Goal: Transaction & Acquisition: Purchase product/service

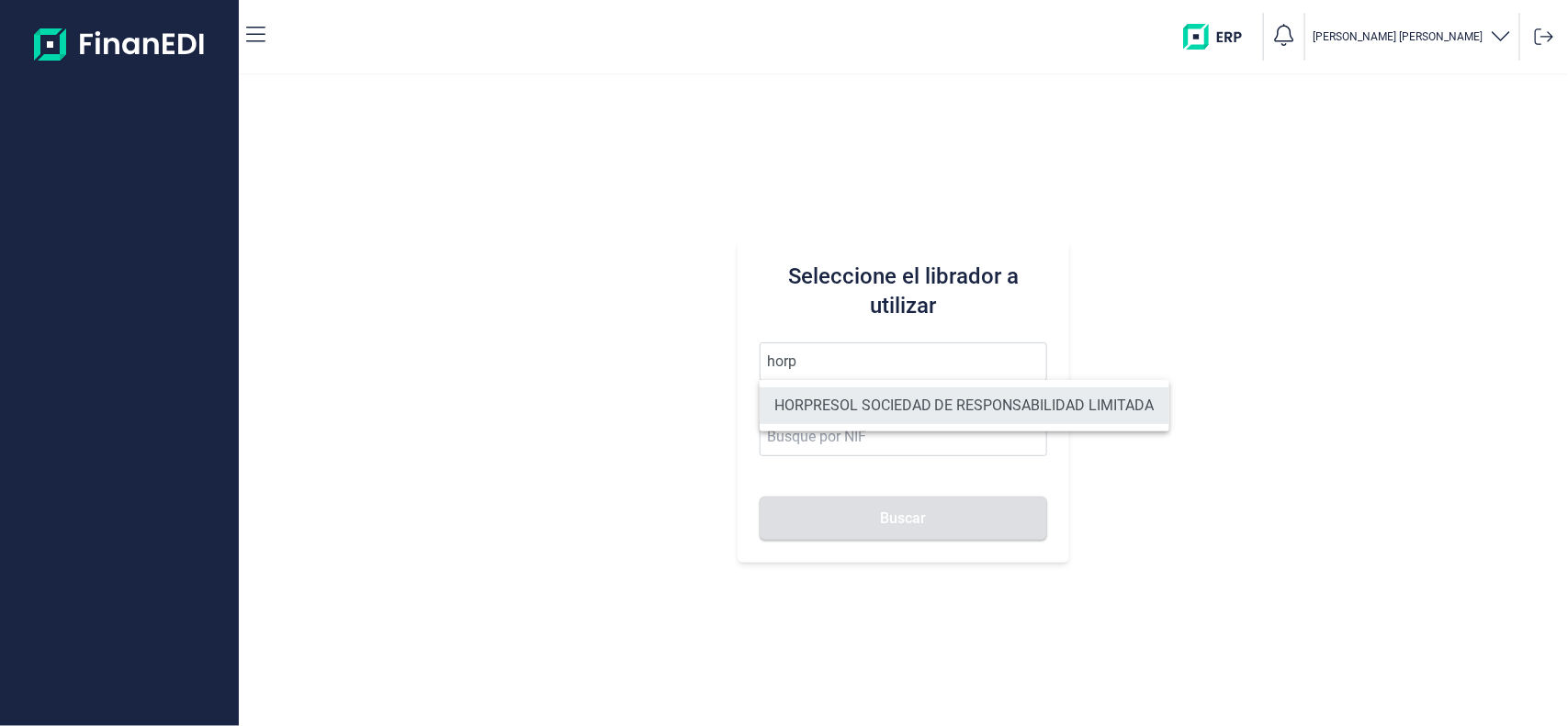
click at [837, 400] on li "HORPRESOL SOCIEDAD DE RESPONSABILIDAD LIMITADA" at bounding box center [964, 405] width 410 height 37
type input "HORPRESOL SOCIEDAD DE RESPONSABILIDAD LIMITADA"
type input "B04685541"
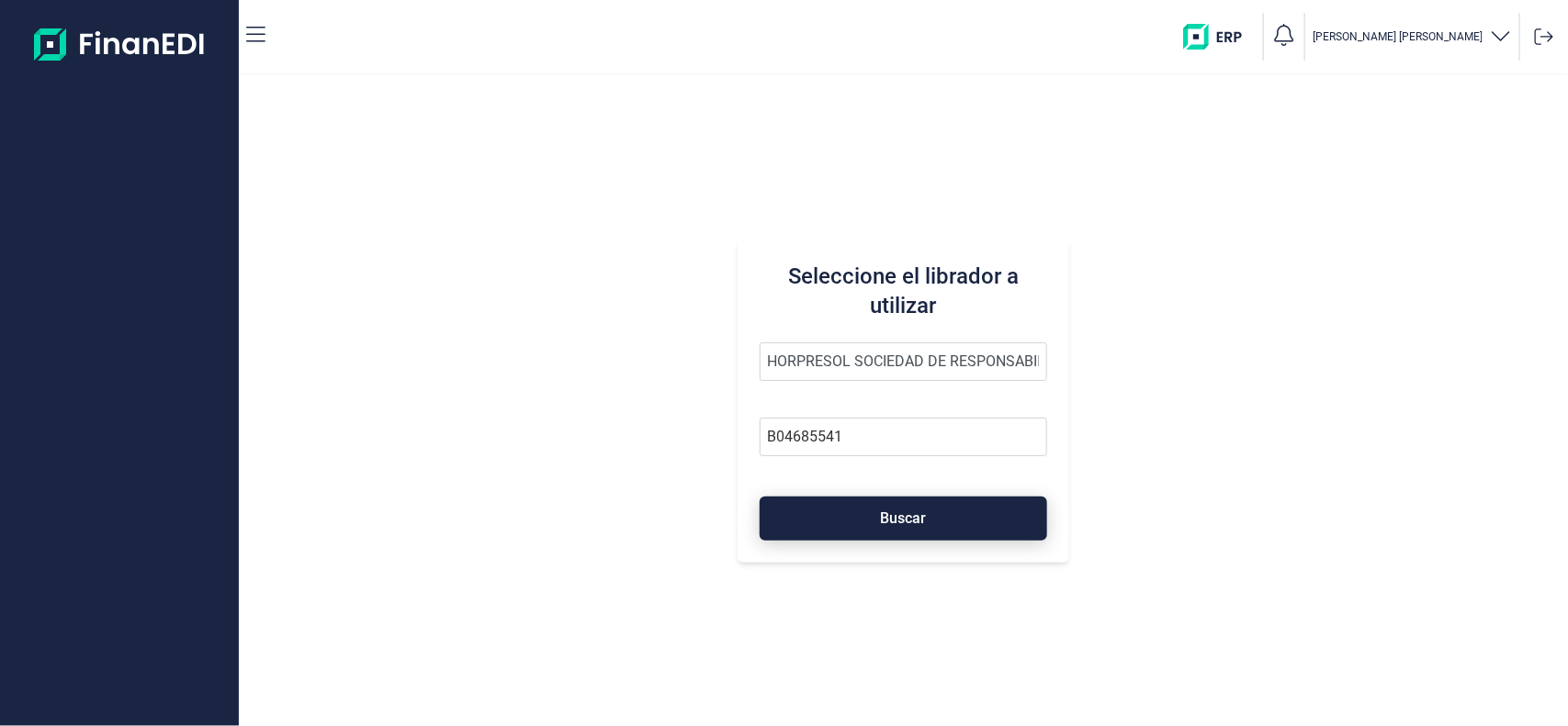
click at [939, 510] on button "Buscar" at bounding box center [903, 518] width 288 height 44
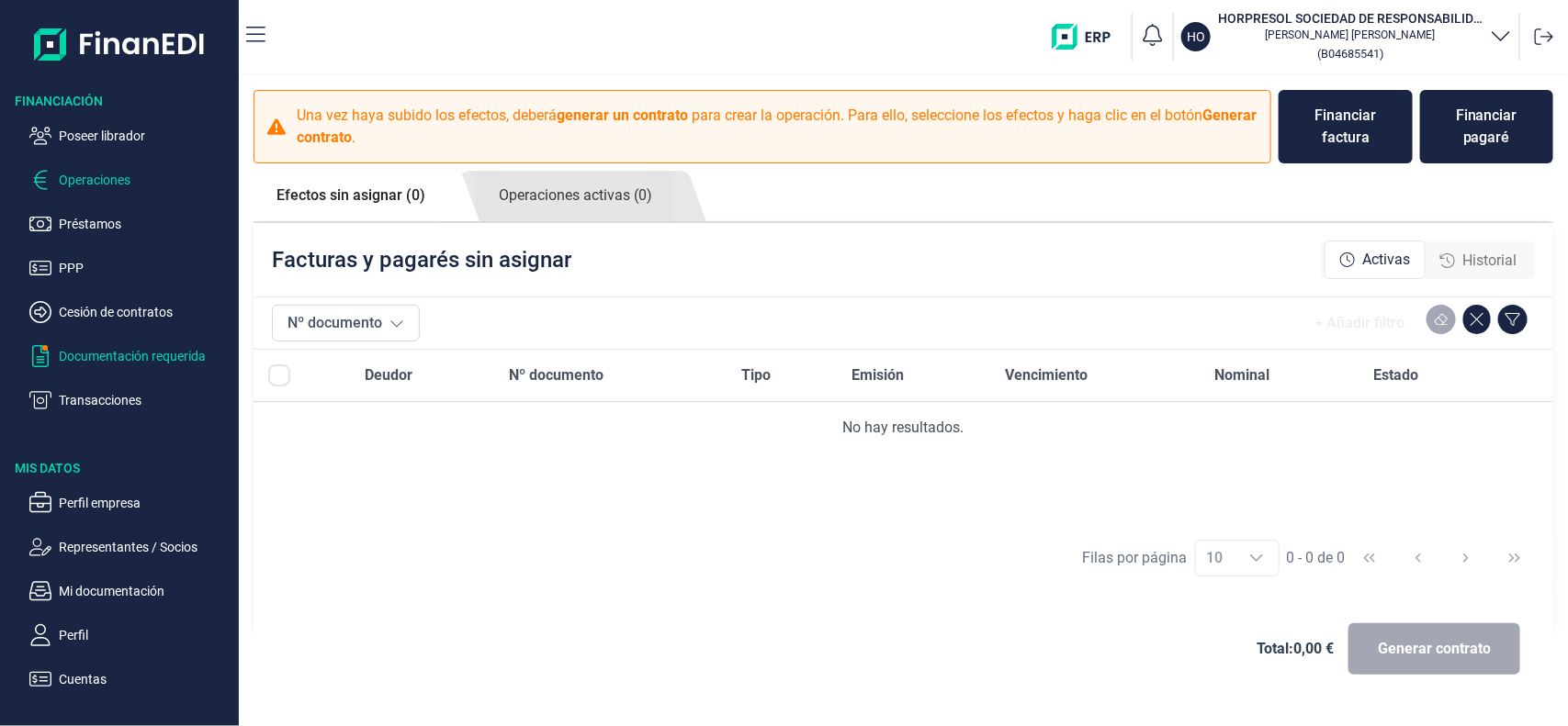
click at [207, 347] on p "Documentación requerida" at bounding box center [145, 356] width 173 height 22
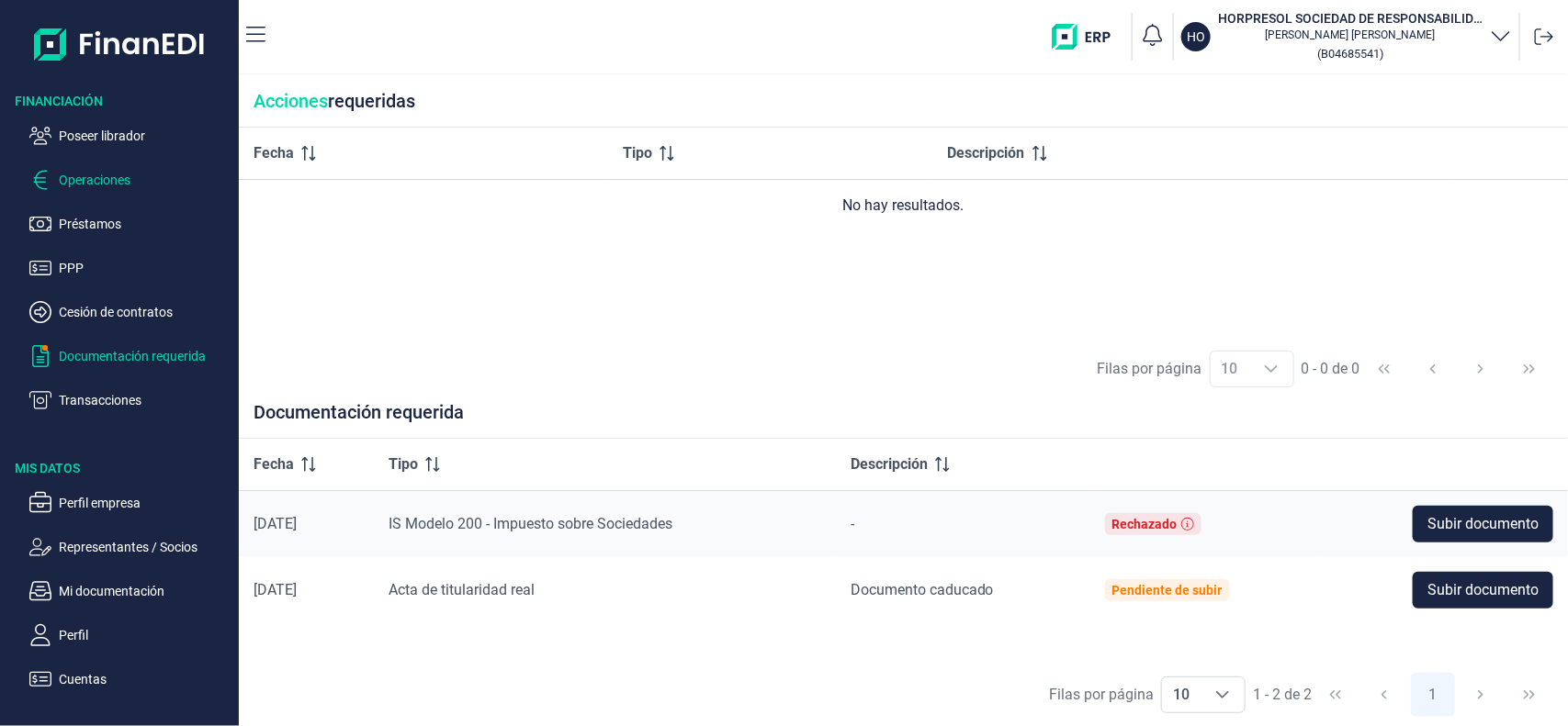
click at [131, 190] on p "Operaciones" at bounding box center [145, 179] width 173 height 22
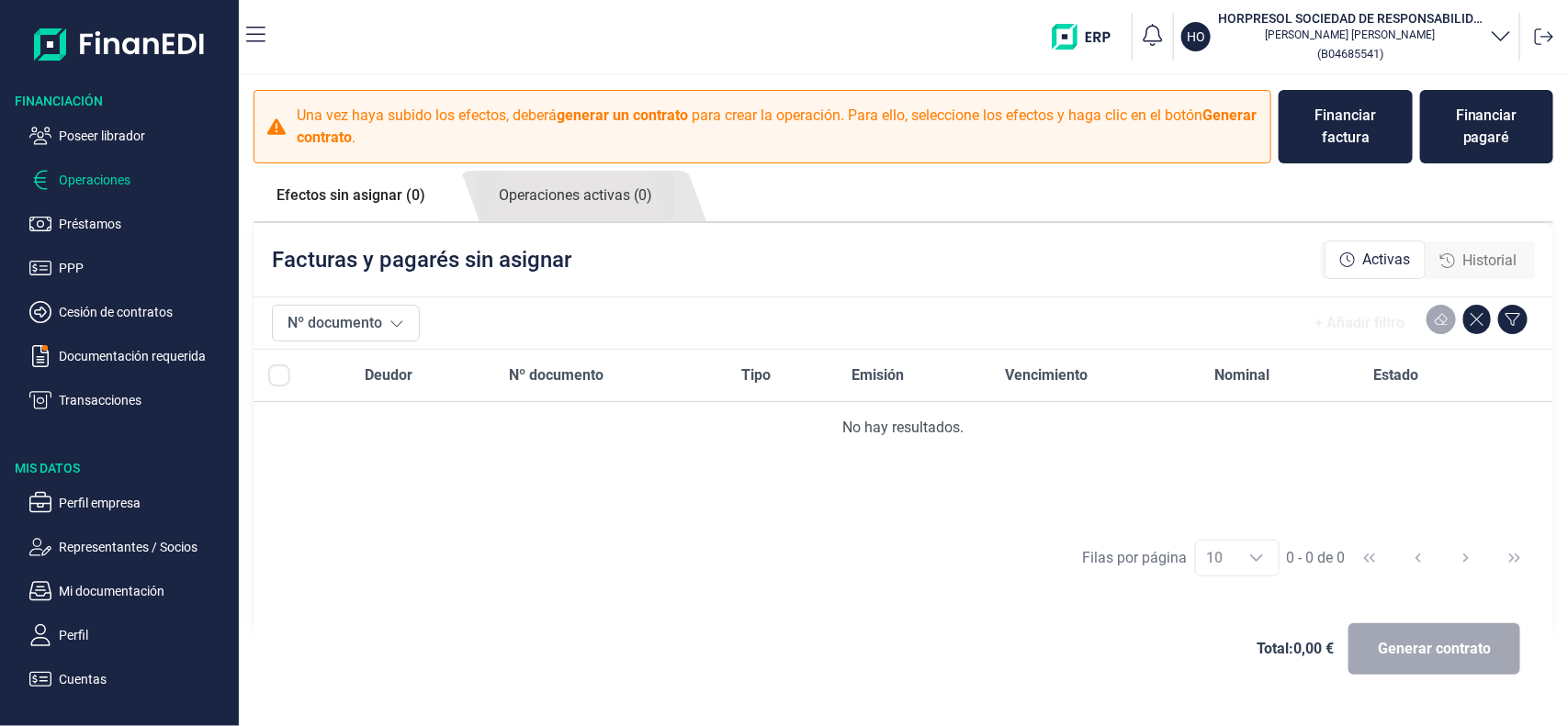
click at [446, 42] on div "HO HORPRESOL SOCIEDAD DE RESPONSABILIDAD LIMITADA Miriam Martín Delgado ( B0468…" at bounding box center [920, 37] width 1280 height 59
click at [1325, 138] on div "Financiar factura" at bounding box center [1345, 127] width 105 height 44
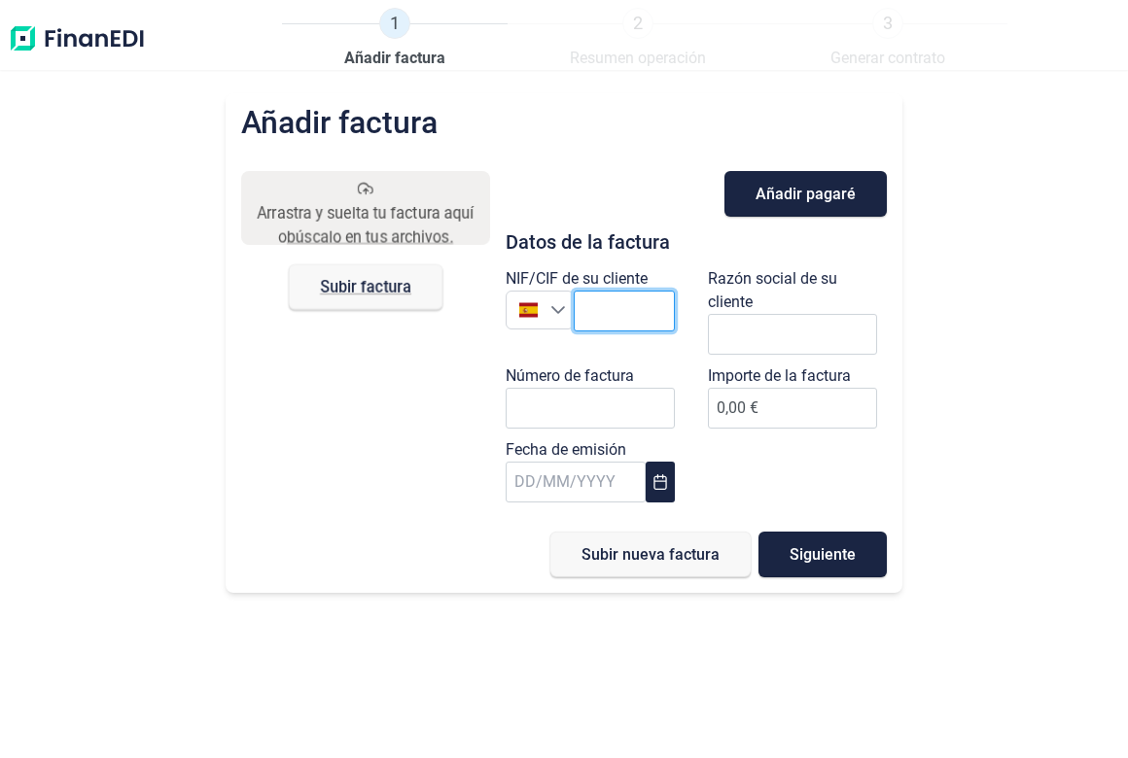
click at [583, 308] on input "text" at bounding box center [624, 311] width 101 height 41
paste input "A33014218"
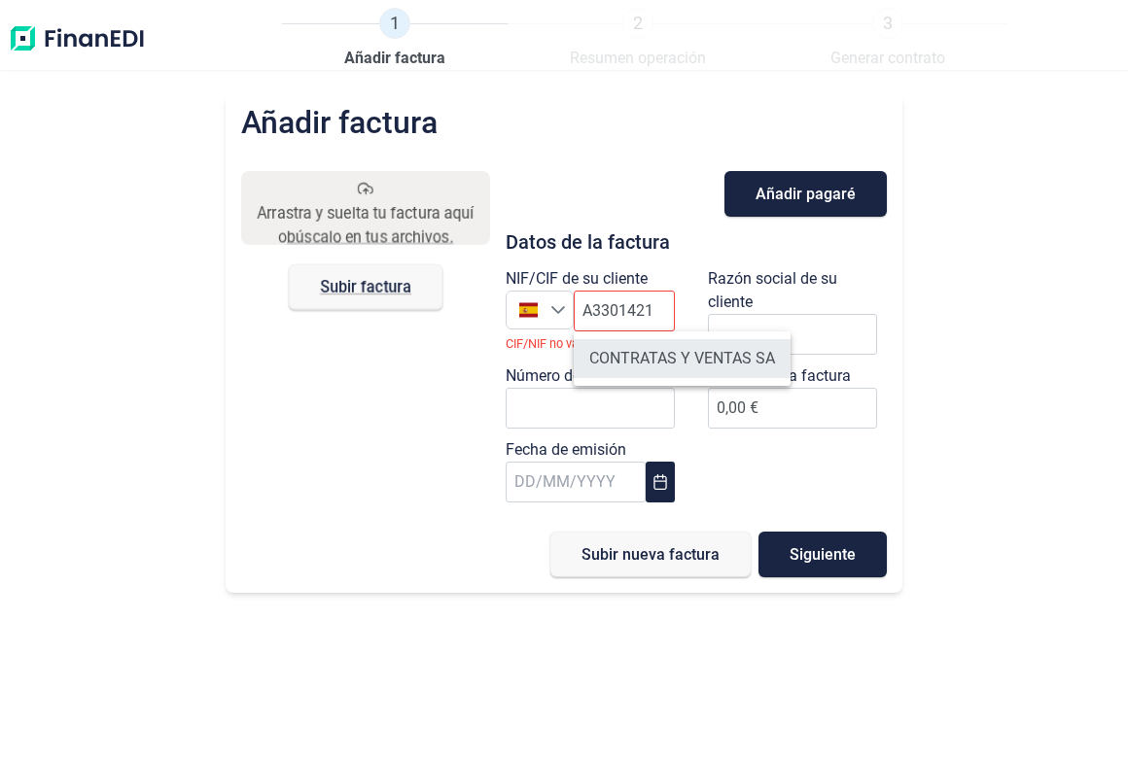
click at [630, 369] on li "CONTRATAS Y VENTAS SA" at bounding box center [682, 358] width 217 height 39
type input "A33014218"
type input "CONTRATAS Y VENTAS SA"
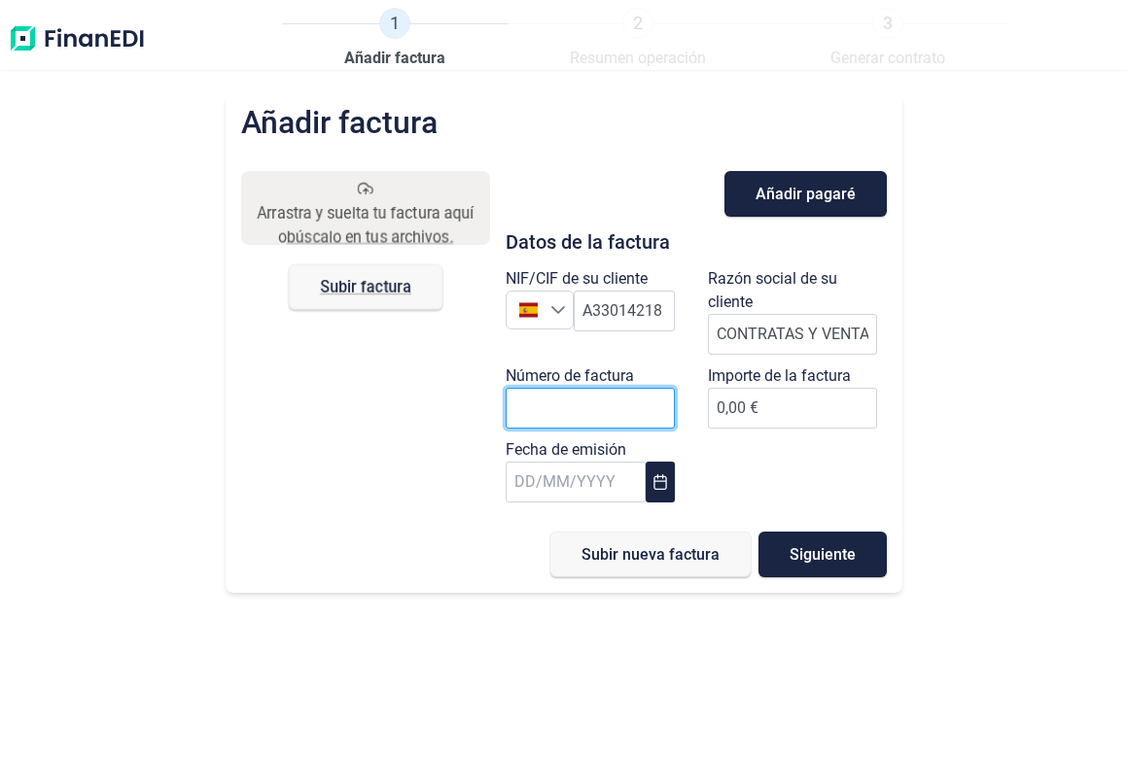
click at [615, 408] on input "Número de factura" at bounding box center [590, 408] width 169 height 41
type input "L02291"
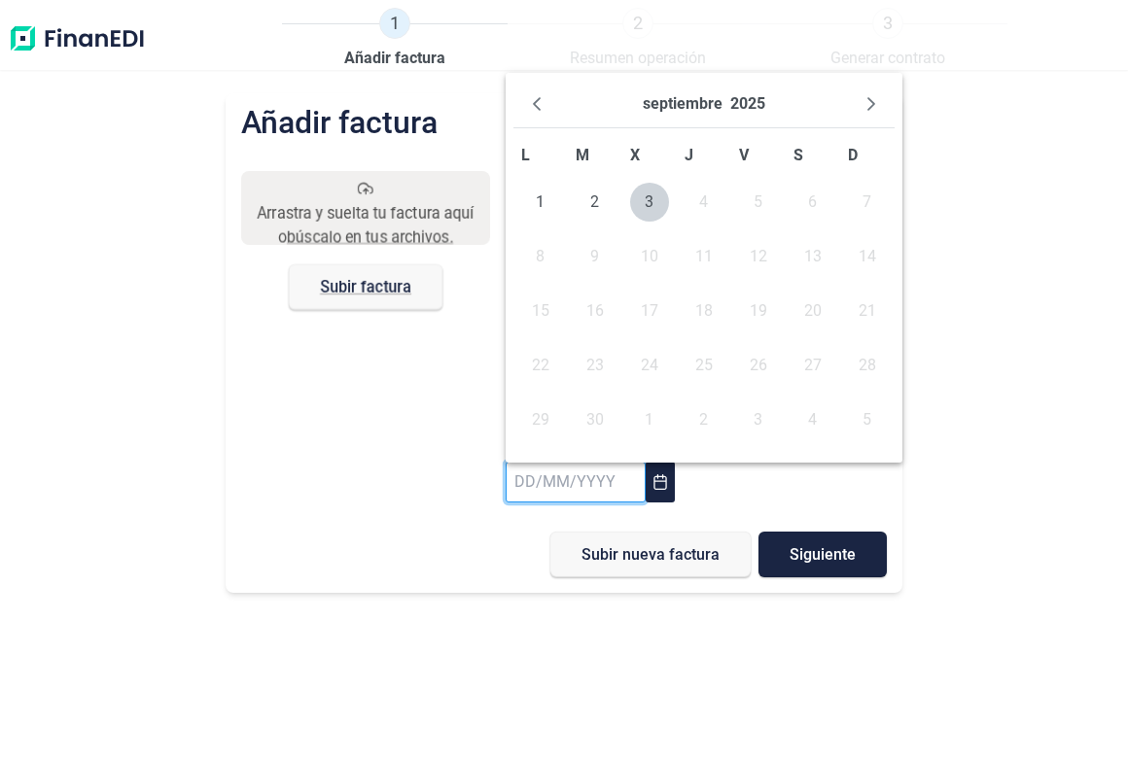
click at [593, 487] on input "text" at bounding box center [576, 482] width 140 height 41
click at [541, 99] on icon "Previous Month" at bounding box center [537, 104] width 16 height 16
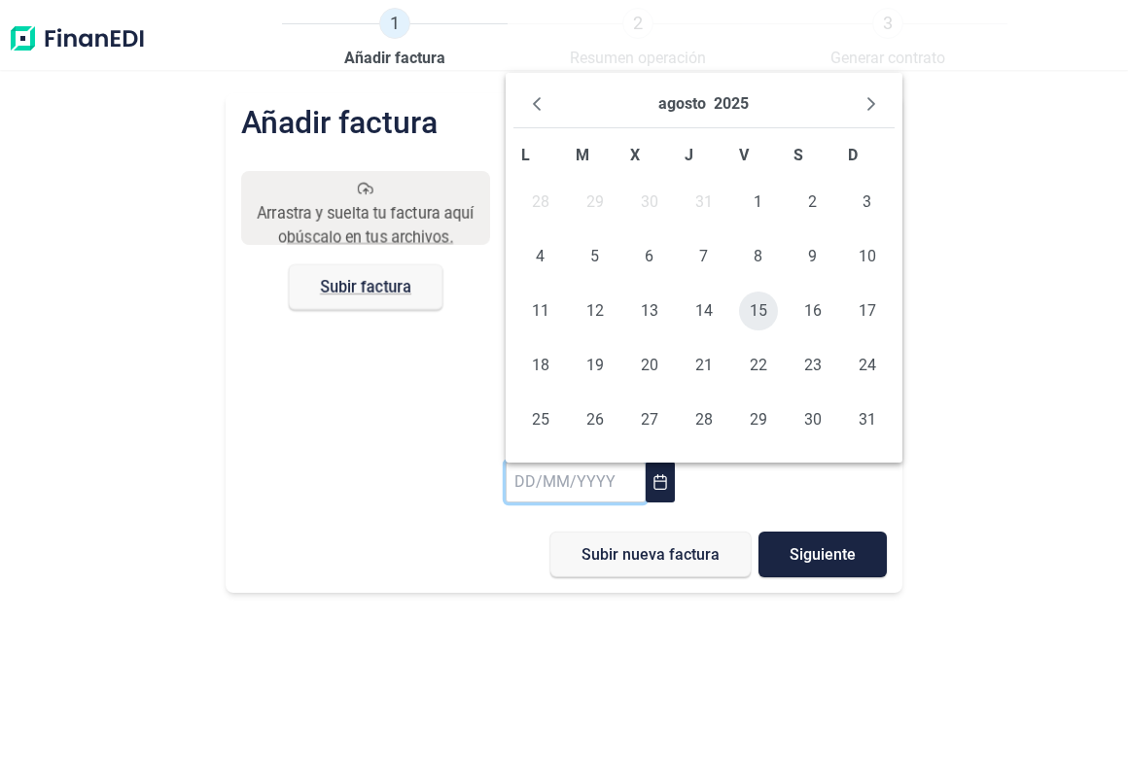
click at [750, 316] on span "15" at bounding box center [758, 311] width 39 height 39
type input "15/08/2025"
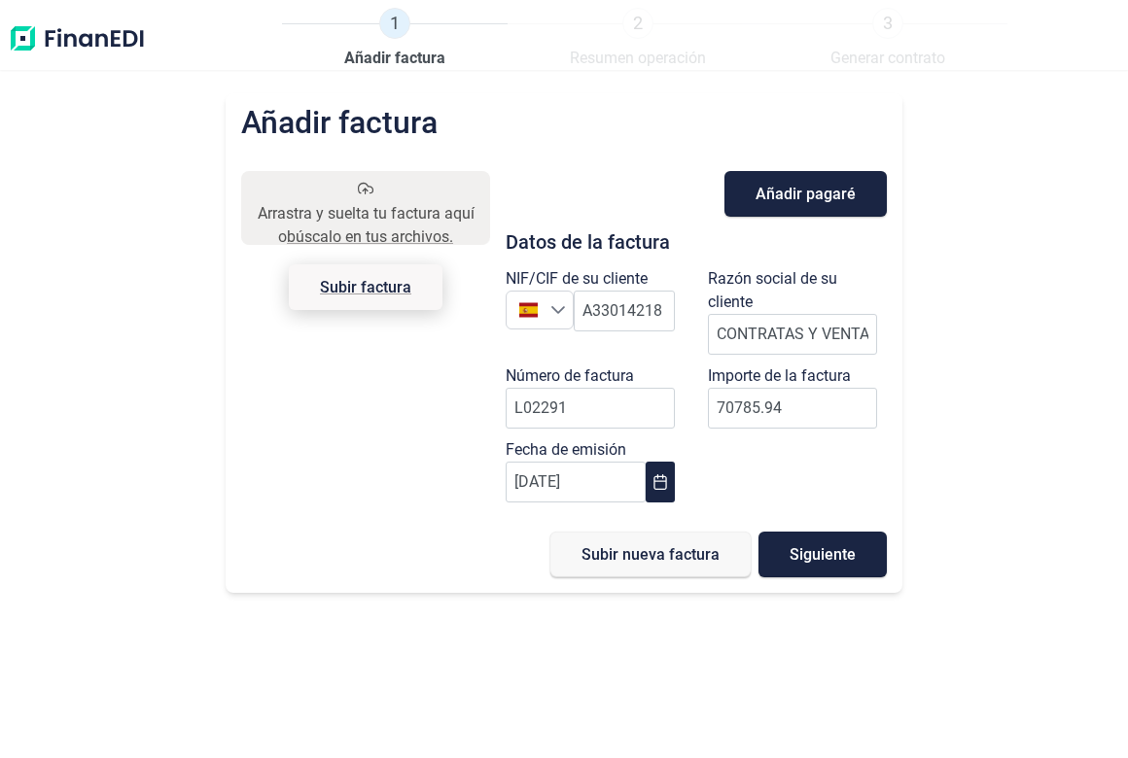
type input "70.785,94 €"
click at [363, 274] on span "Subir factura" at bounding box center [366, 287] width 154 height 46
click at [363, 177] on input "Arrastra y suelta tu factura aquí o búscalo en tus archivos. Subir factura" at bounding box center [365, 174] width 249 height 6
type input "C:\fakepath\L02291.pdf"
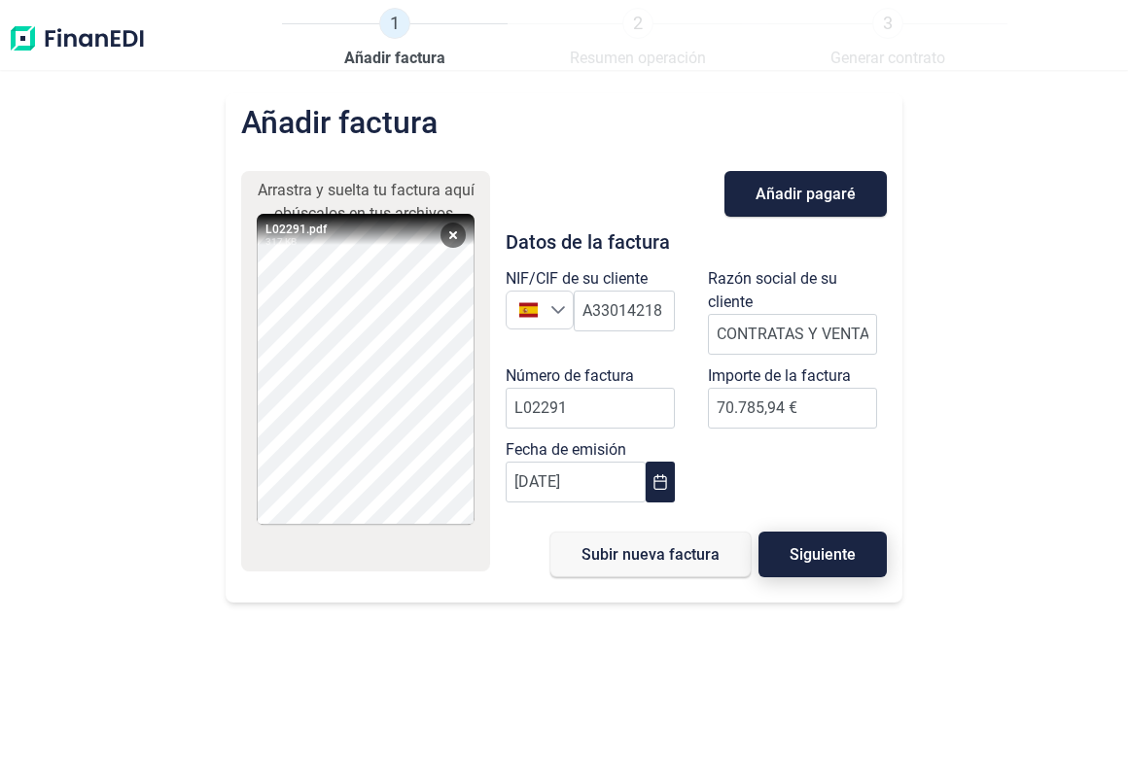
click at [799, 554] on span "Siguiente" at bounding box center [823, 554] width 66 height 15
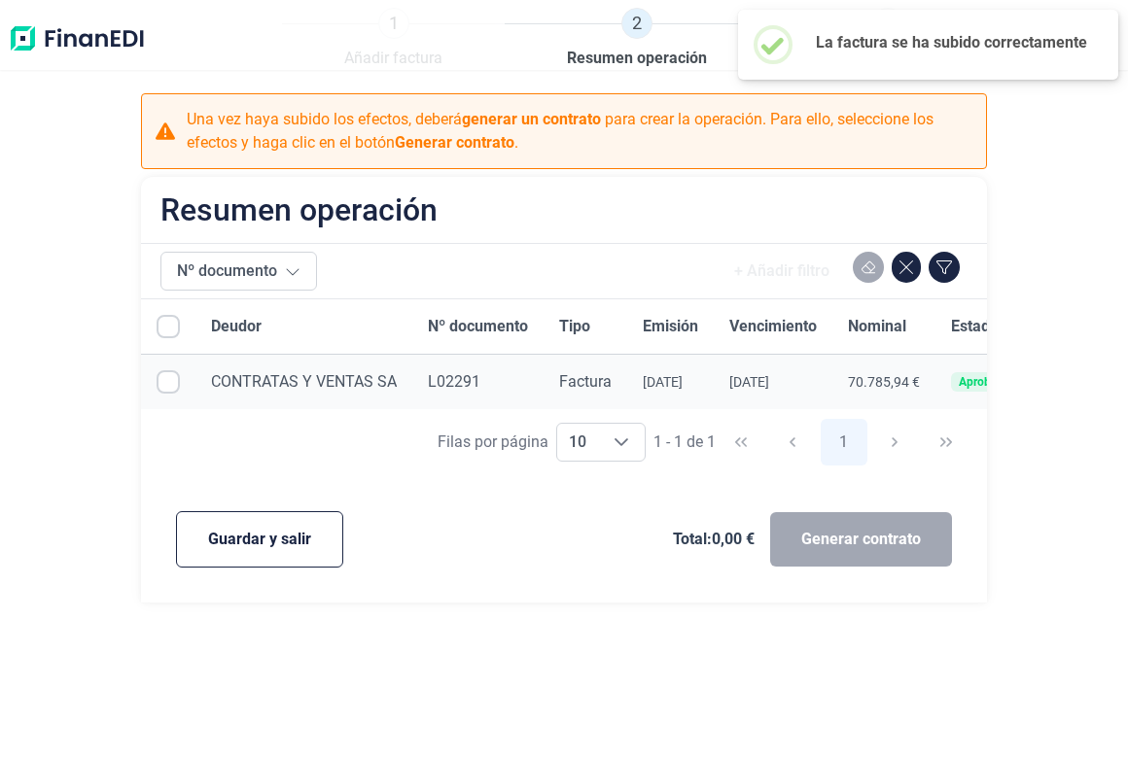
checkbox input "true"
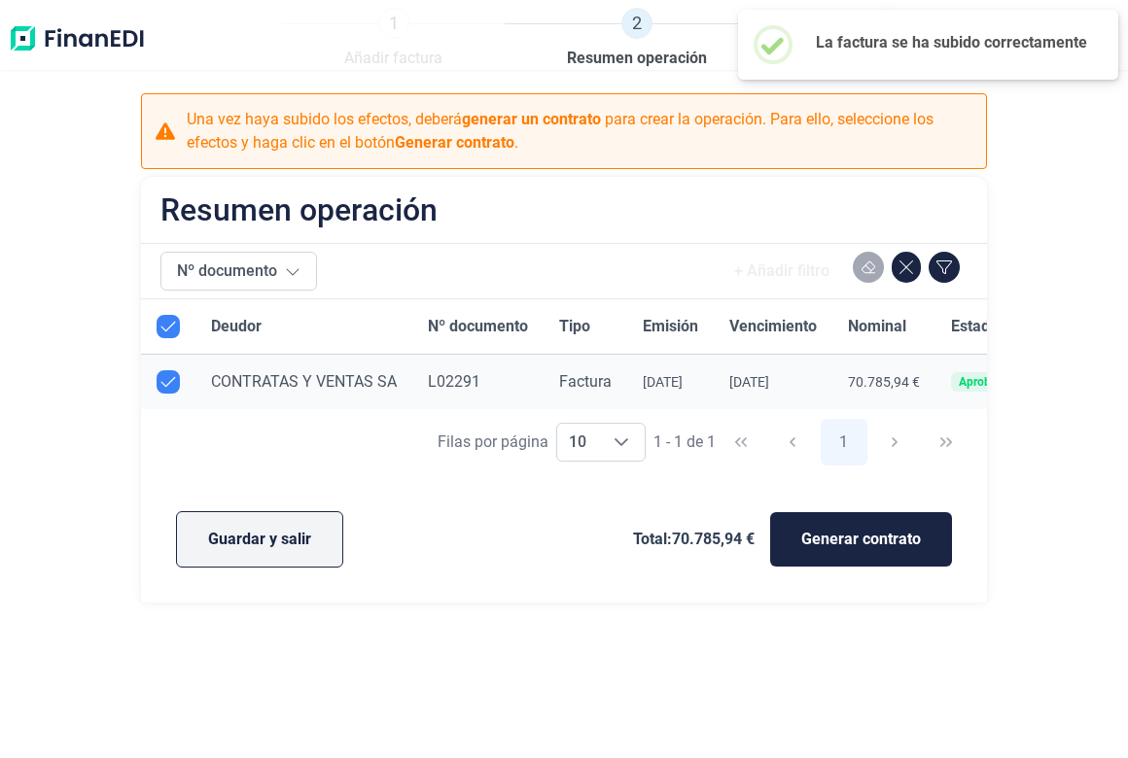
click at [188, 555] on button "Guardar y salir" at bounding box center [259, 539] width 167 height 56
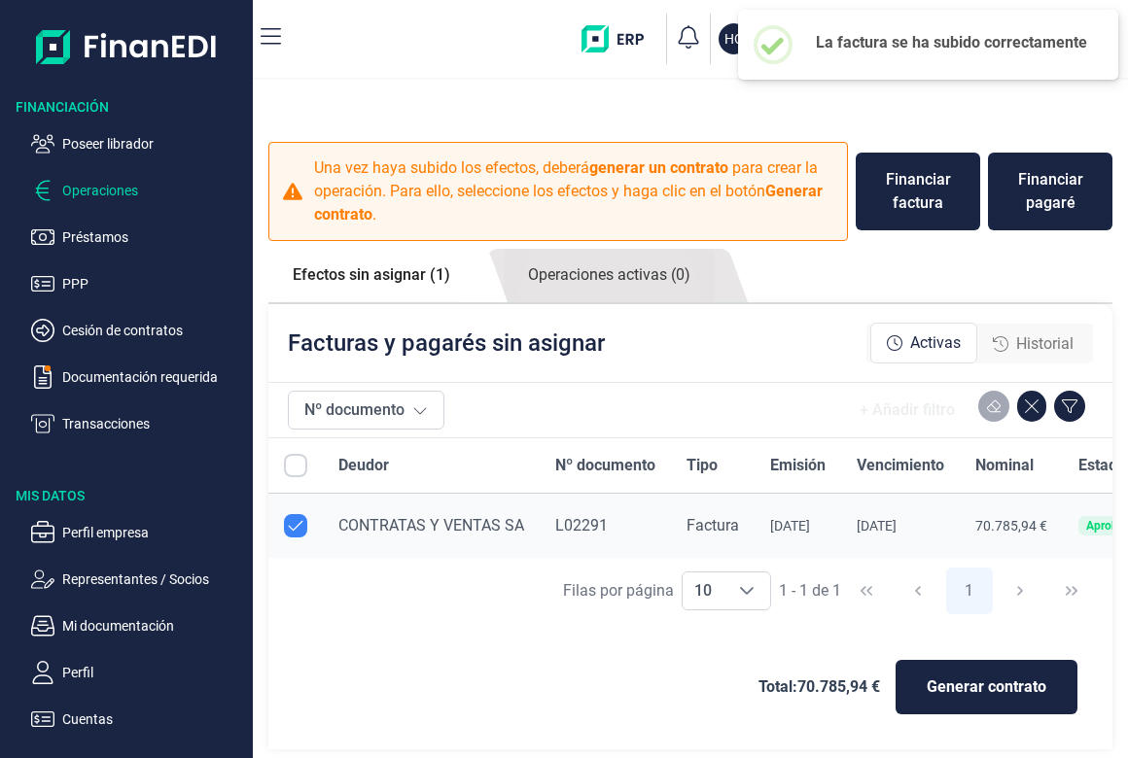
checkbox input "true"
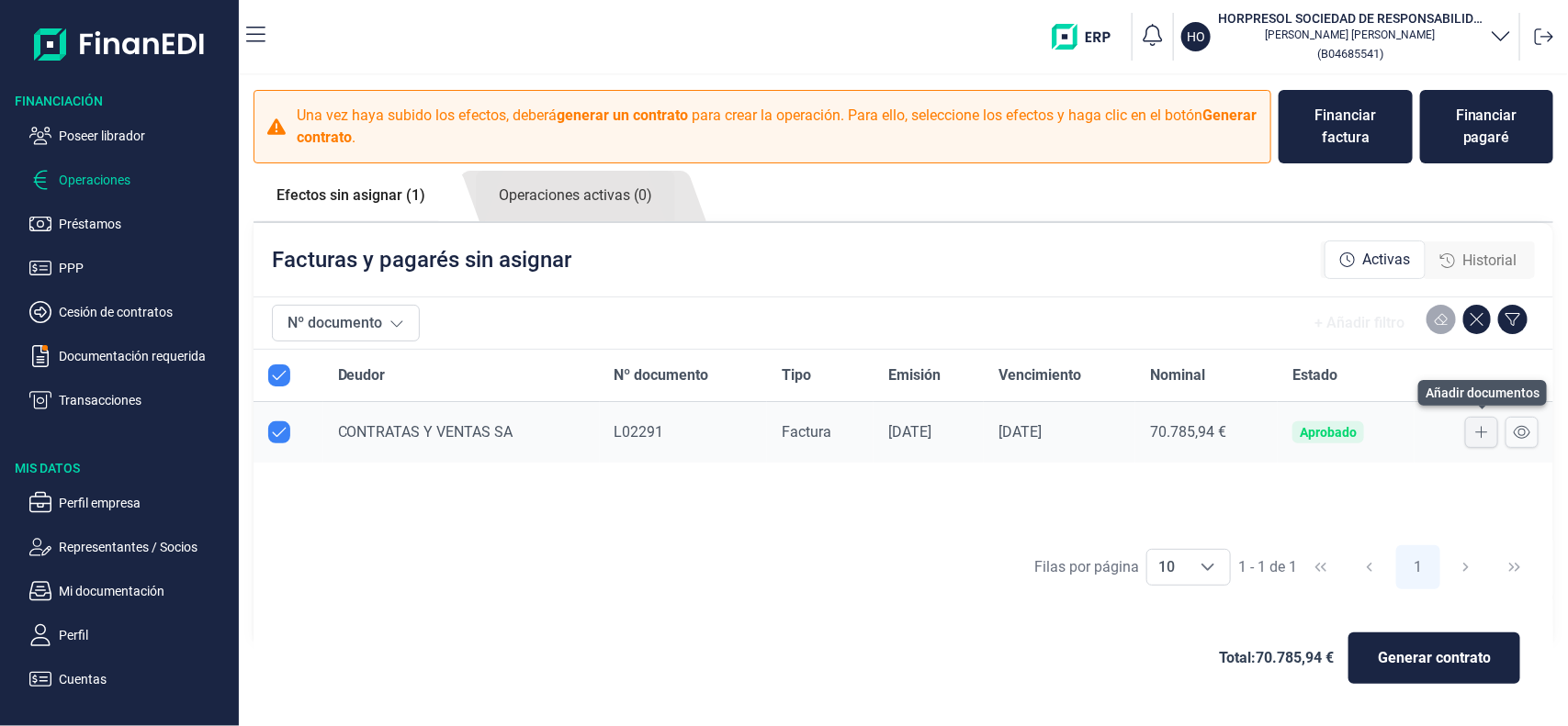
click at [1478, 428] on icon at bounding box center [1482, 432] width 13 height 15
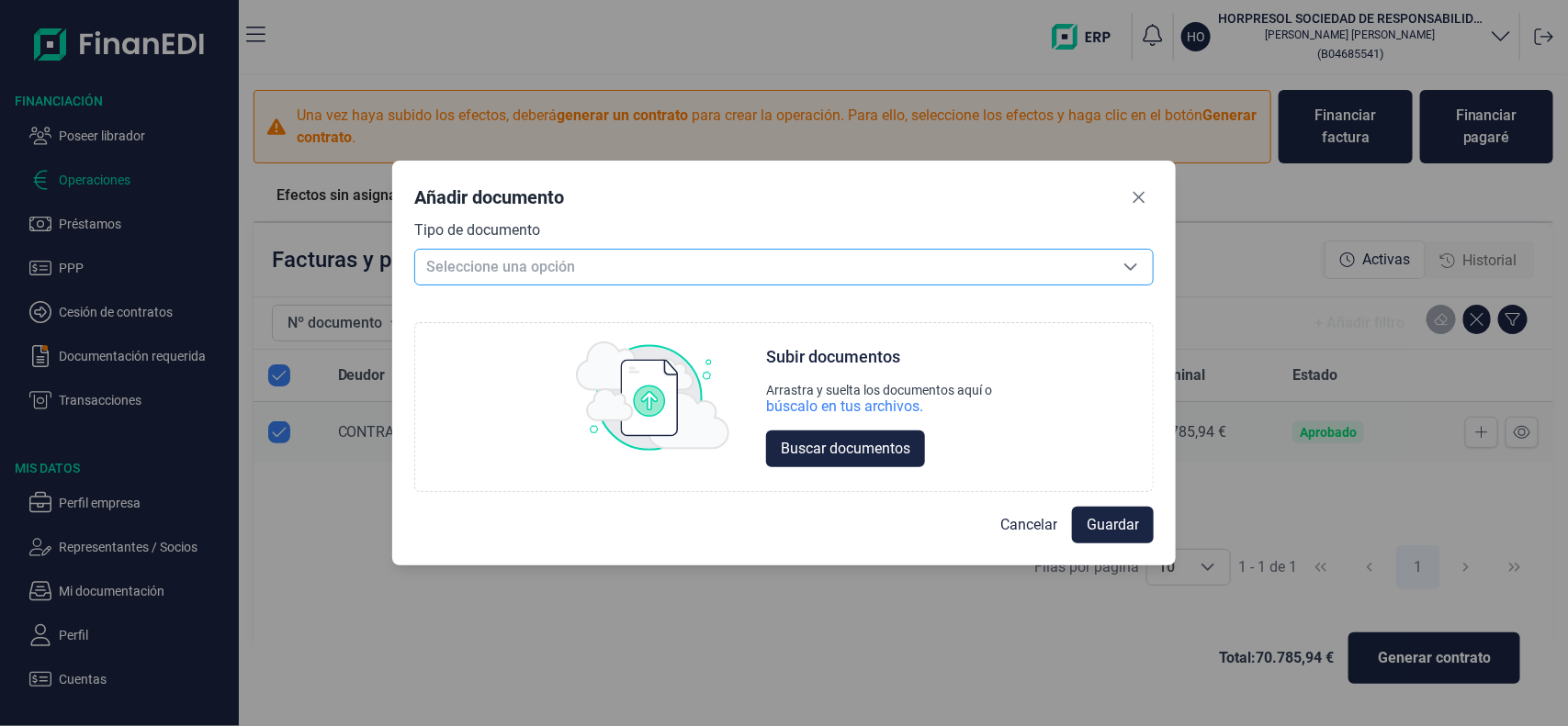
click at [878, 267] on span "Seleccione una opción" at bounding box center [761, 266] width 694 height 35
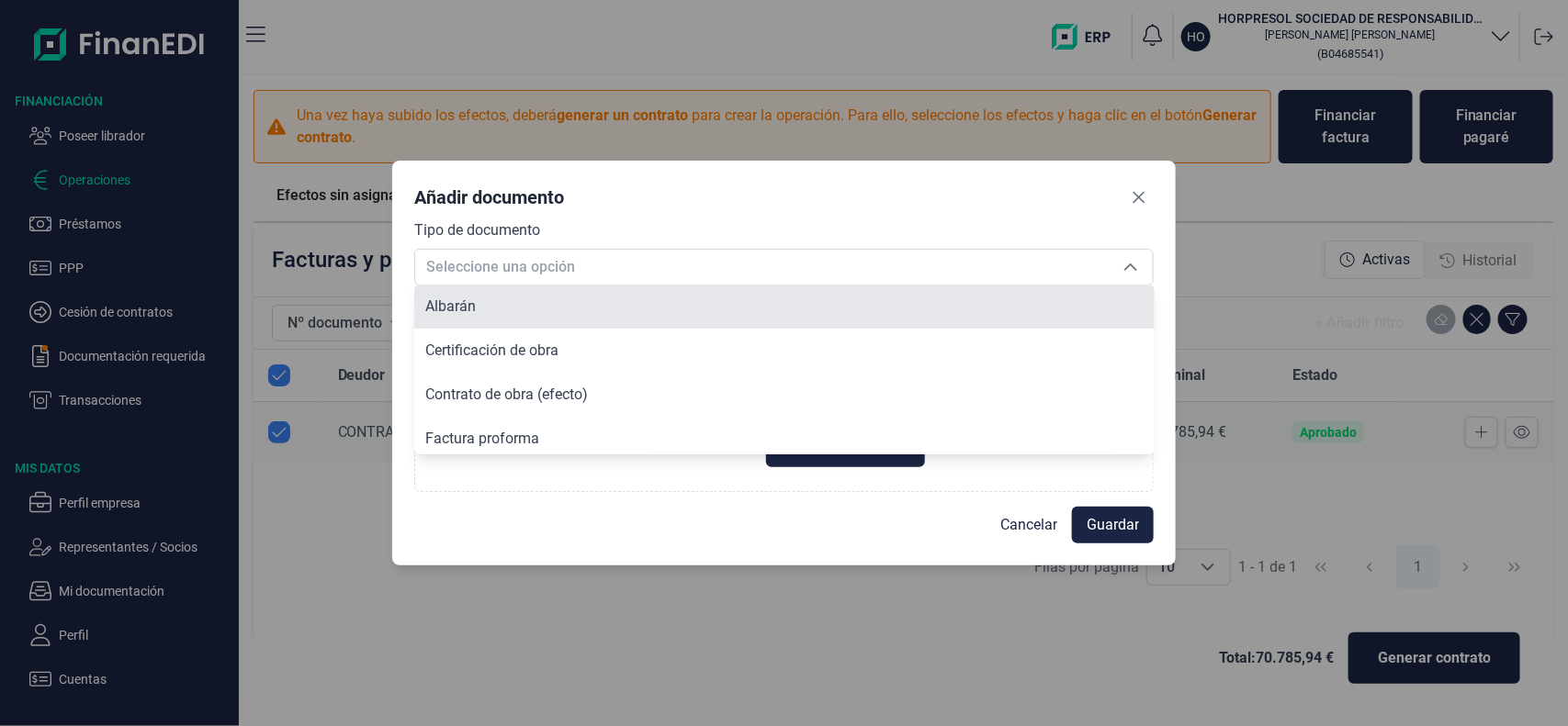
click at [625, 310] on li "Albarán" at bounding box center [785, 306] width 741 height 44
type input "Albarán"
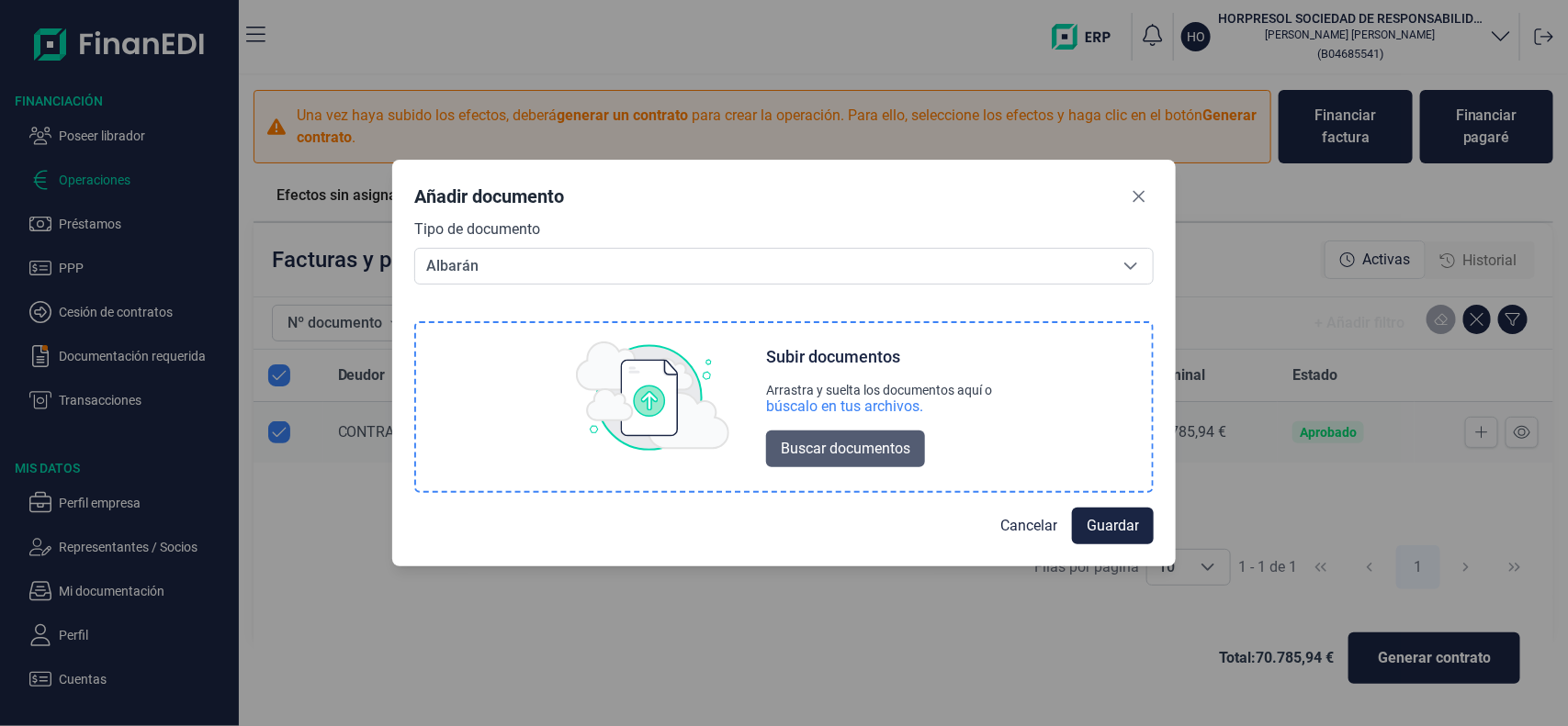
click at [819, 447] on span "Buscar documentos" at bounding box center [844, 448] width 129 height 22
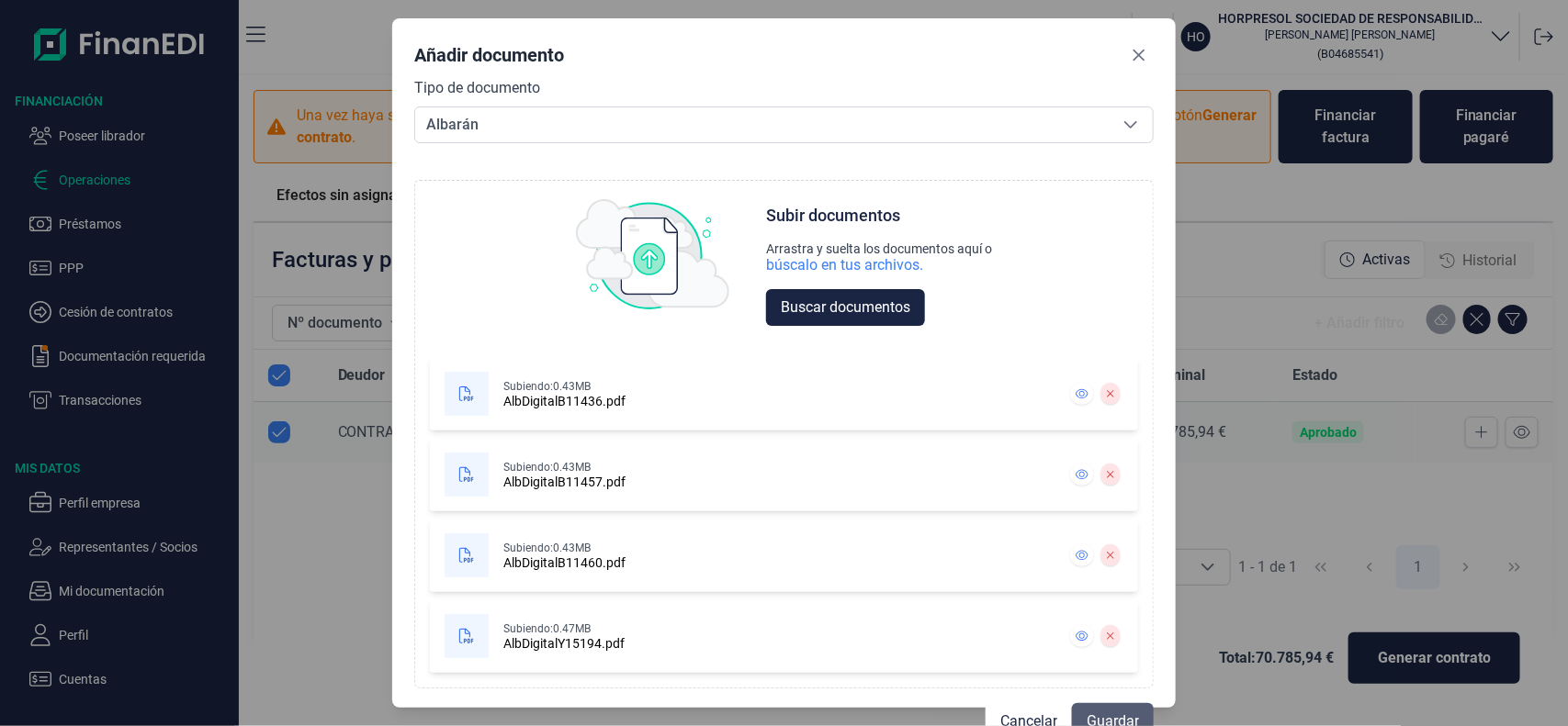
click at [1133, 708] on button "Guardar" at bounding box center [1113, 721] width 82 height 37
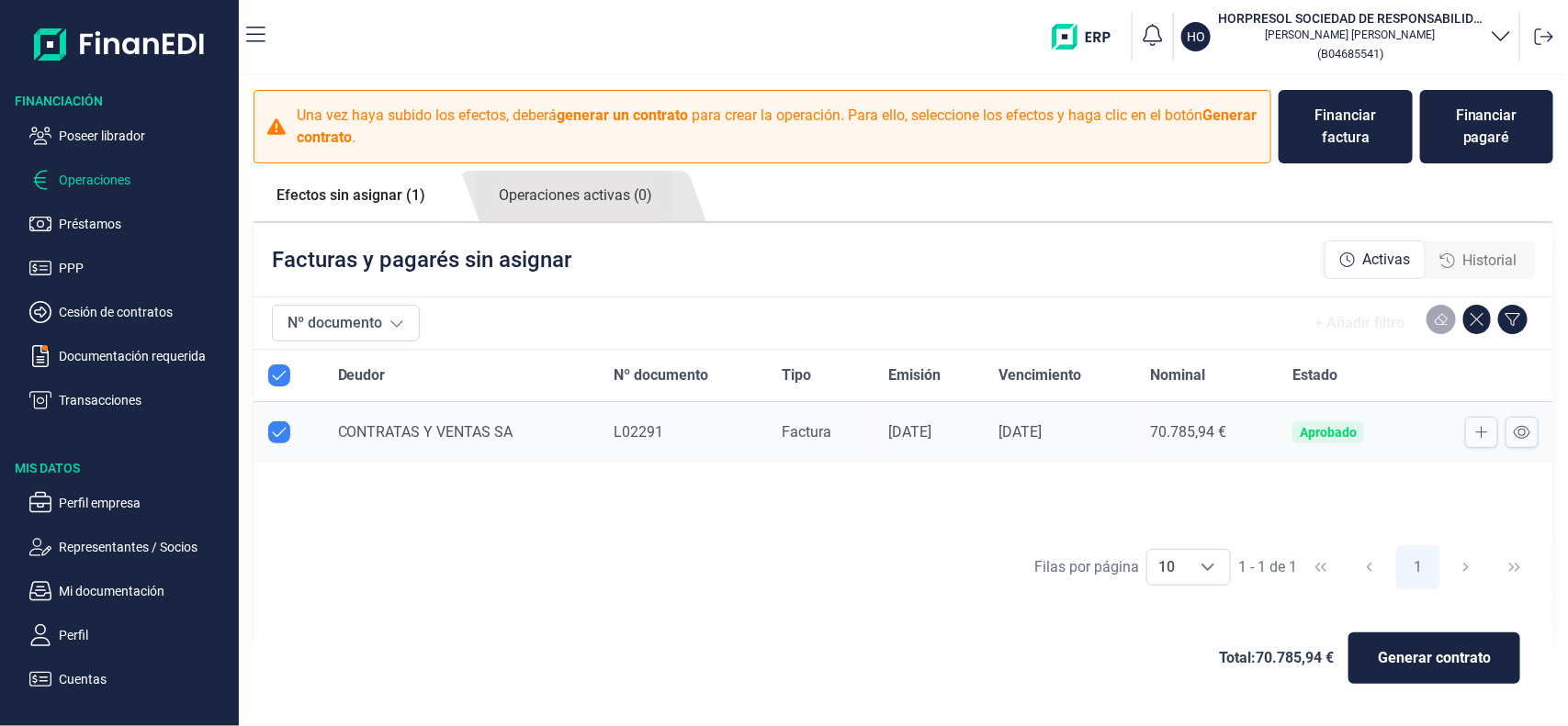
click at [113, 190] on p "Operaciones" at bounding box center [145, 179] width 173 height 22
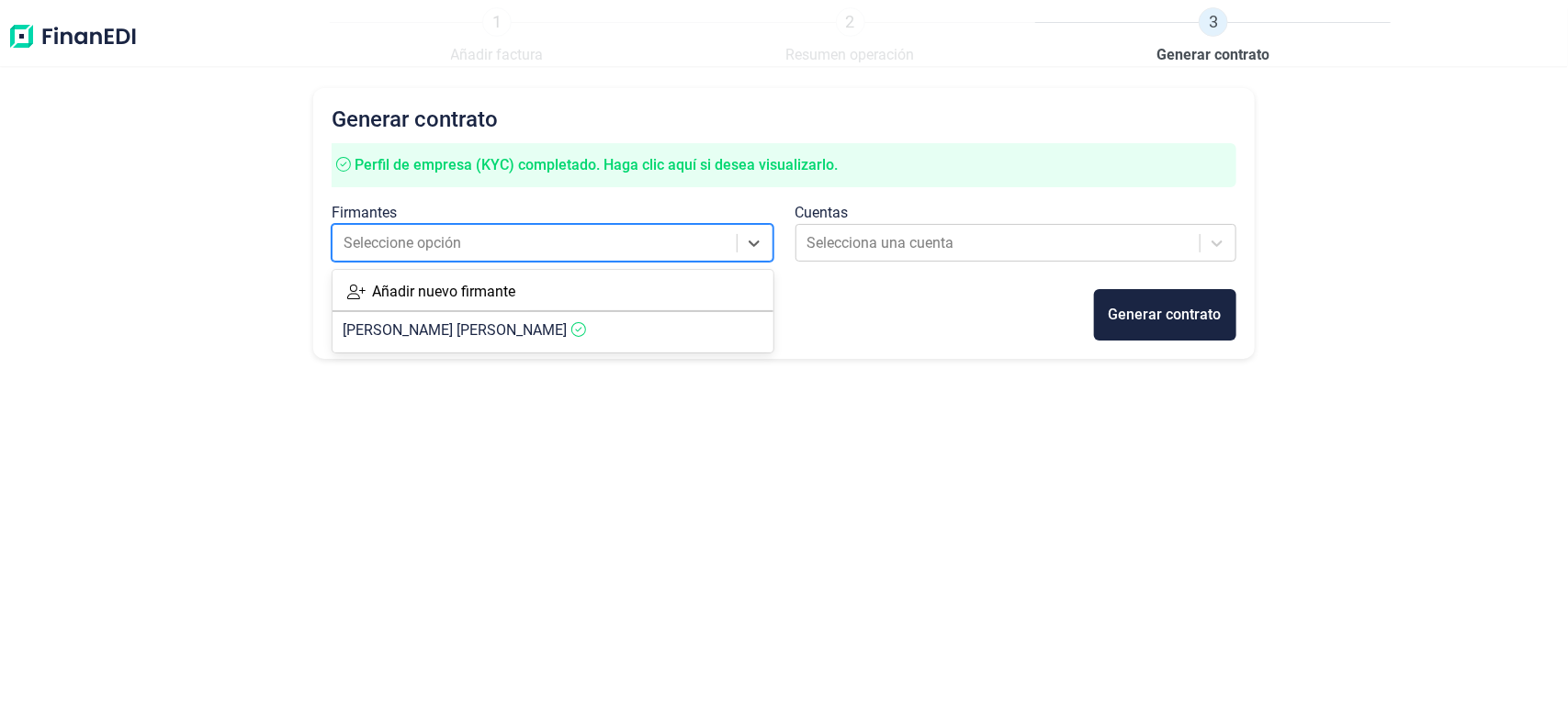
click at [657, 255] on div "Seleccione opción" at bounding box center [536, 243] width 402 height 33
click at [634, 317] on article "[PERSON_NAME] [PERSON_NAME]" at bounding box center [553, 330] width 441 height 37
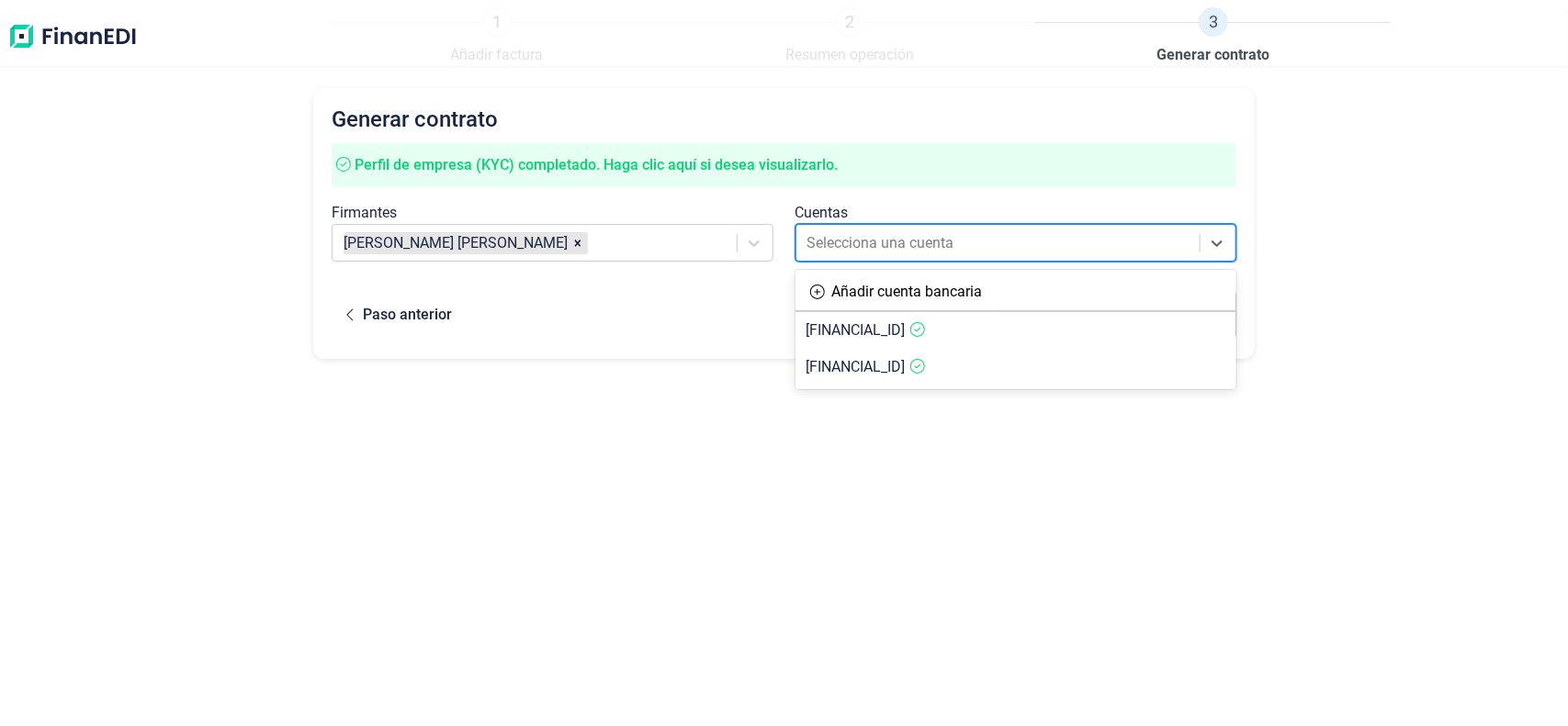
click at [908, 249] on div at bounding box center [998, 243] width 383 height 25
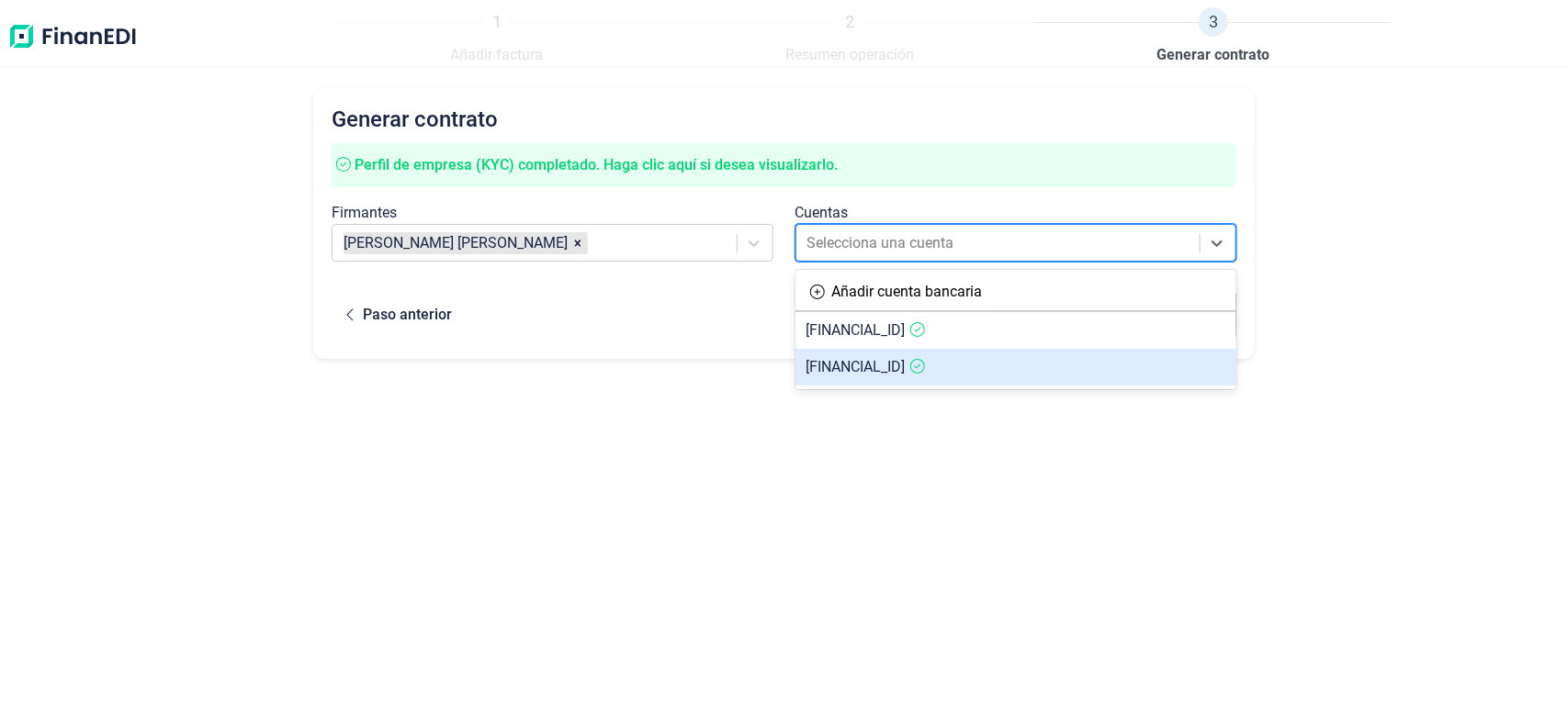
click at [906, 360] on span "[FINANCIAL_ID]" at bounding box center [856, 366] width 99 height 17
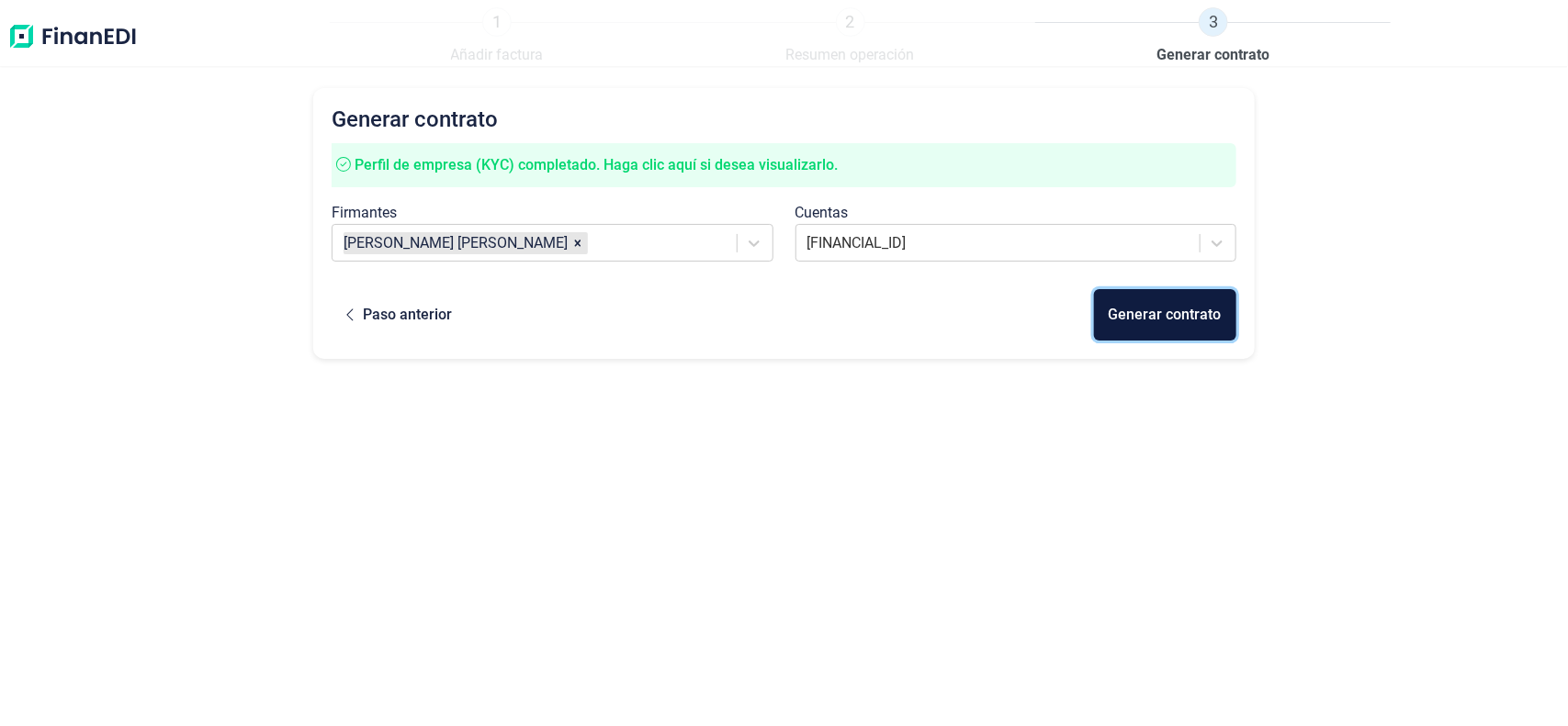
click at [1130, 314] on div "Generar contrato" at bounding box center [1166, 314] width 113 height 22
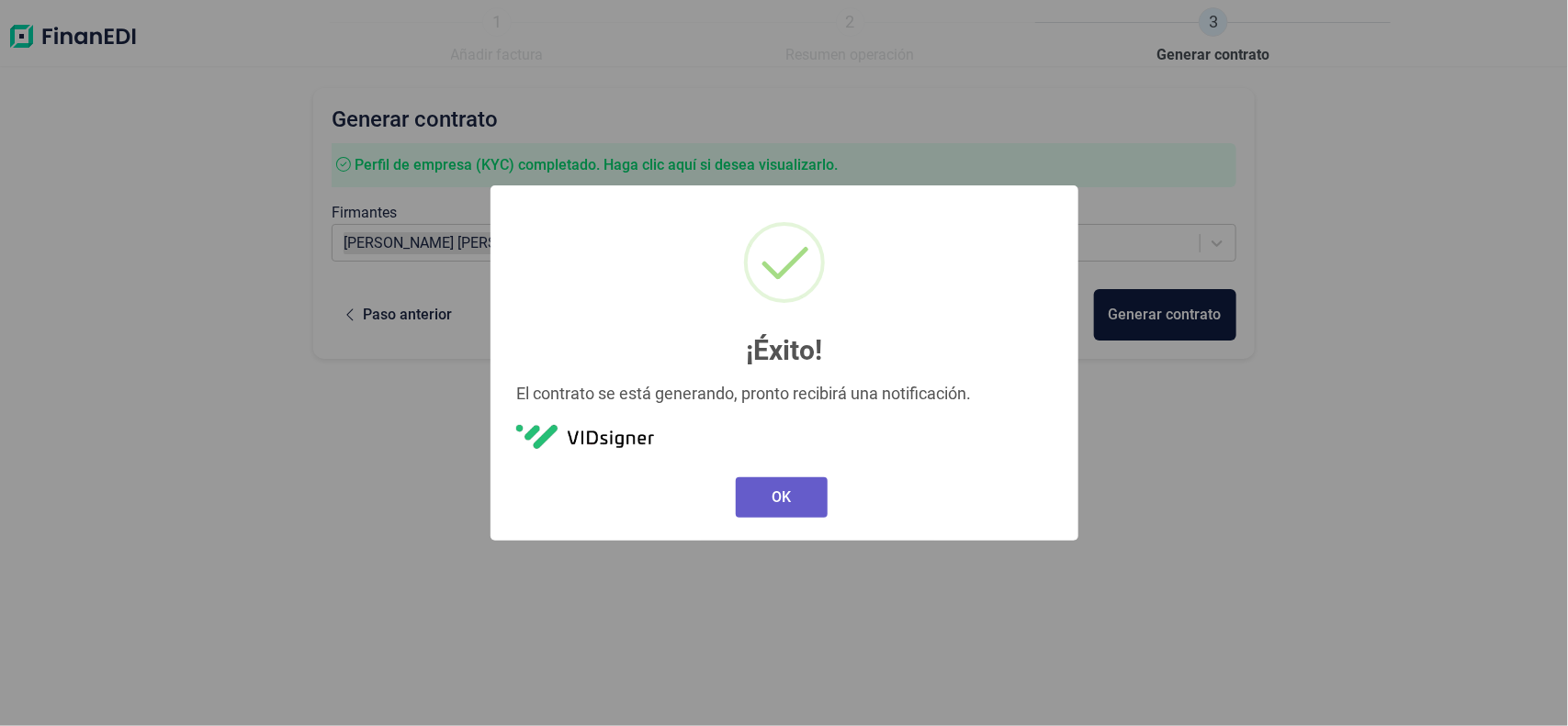
click at [783, 489] on button "OK" at bounding box center [781, 498] width 92 height 41
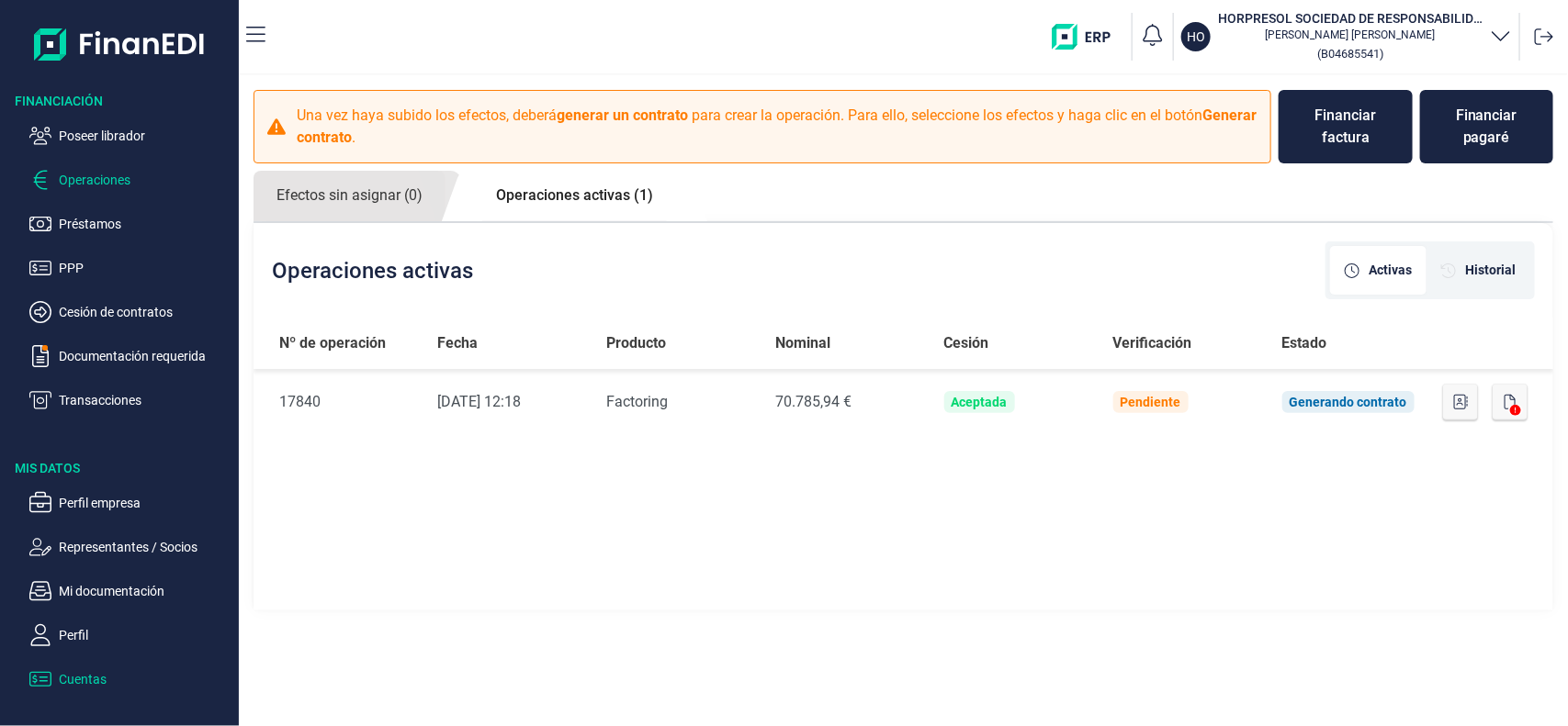
click at [92, 686] on p "Cuentas" at bounding box center [145, 679] width 173 height 22
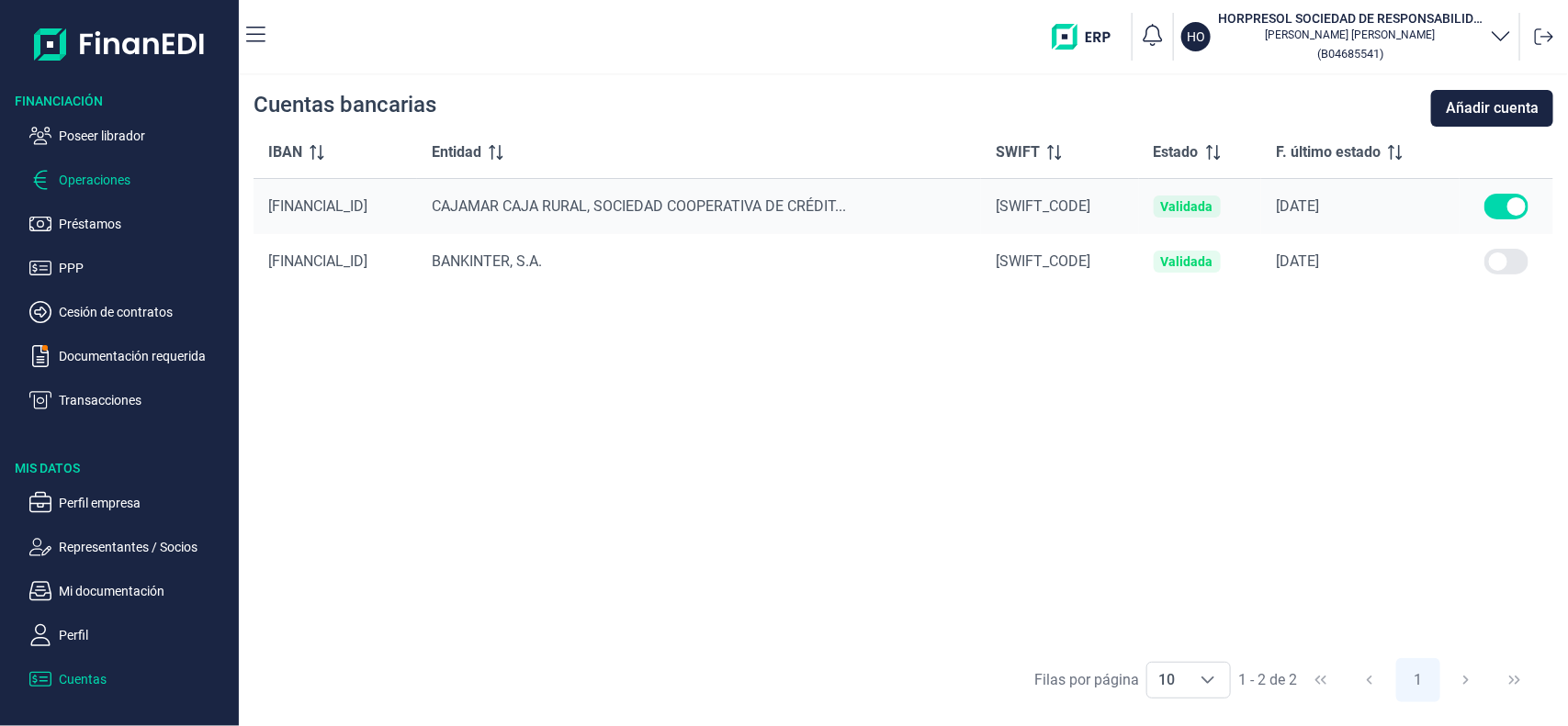
click at [69, 170] on p "Operaciones" at bounding box center [145, 179] width 173 height 22
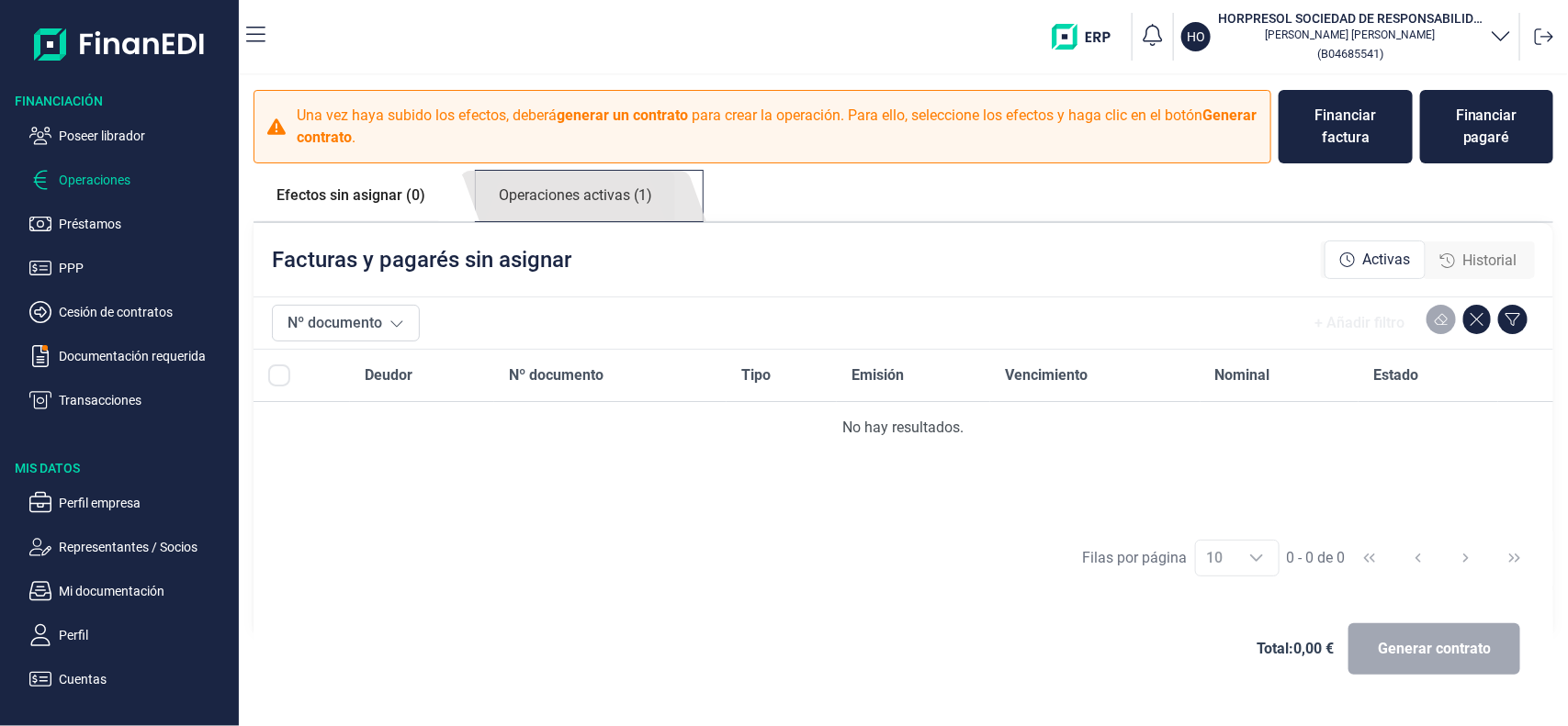
click at [603, 190] on link "Operaciones activas (1)" at bounding box center [575, 195] width 199 height 50
